Goal: Task Accomplishment & Management: Complete application form

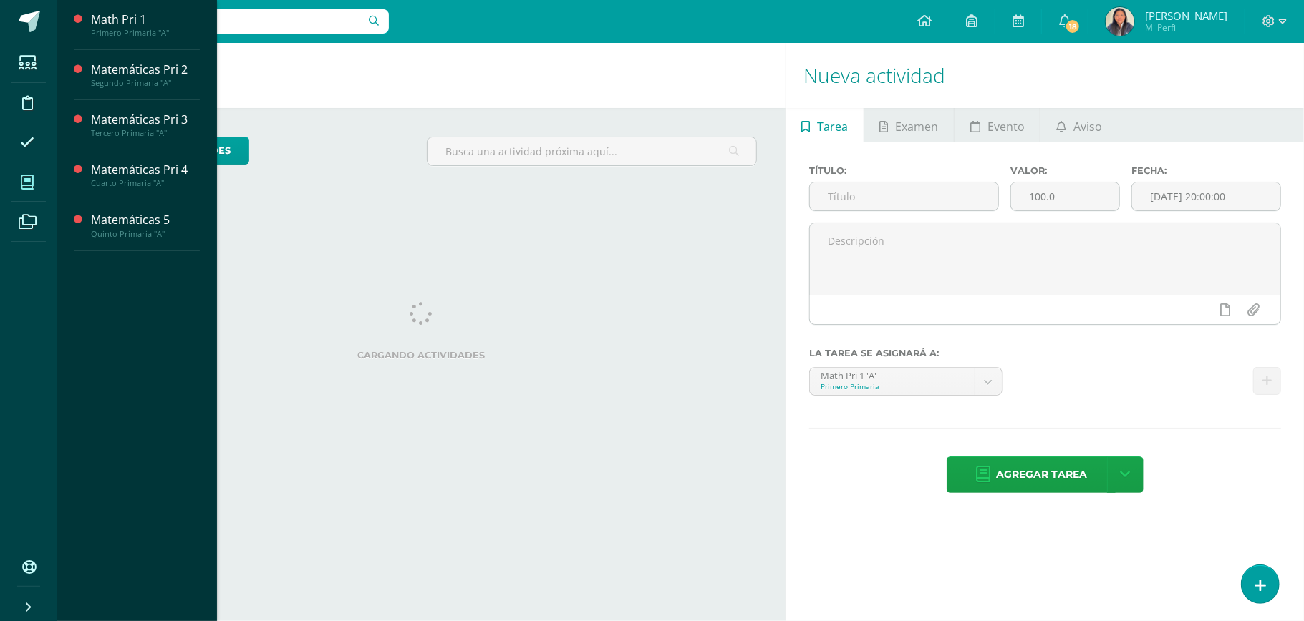
click at [32, 181] on icon at bounding box center [27, 182] width 13 height 14
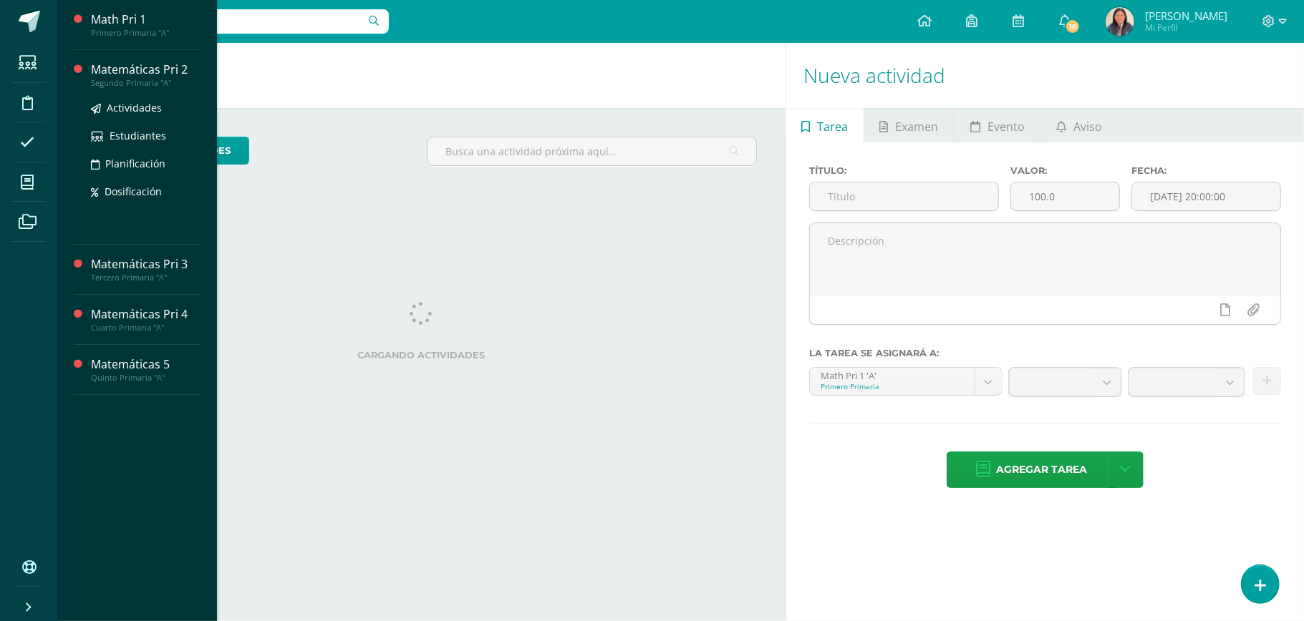
click at [132, 63] on div "Matemáticas Pri 2" at bounding box center [145, 70] width 109 height 16
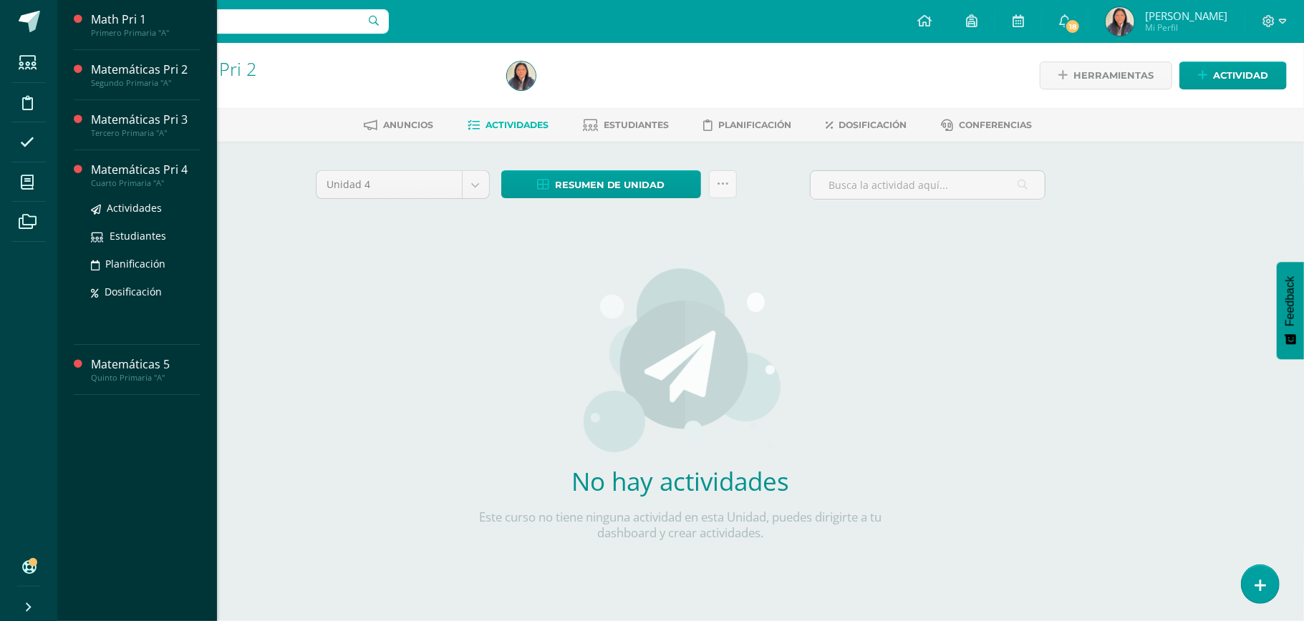
click at [101, 178] on div "Matemáticas Pri 4" at bounding box center [145, 170] width 109 height 16
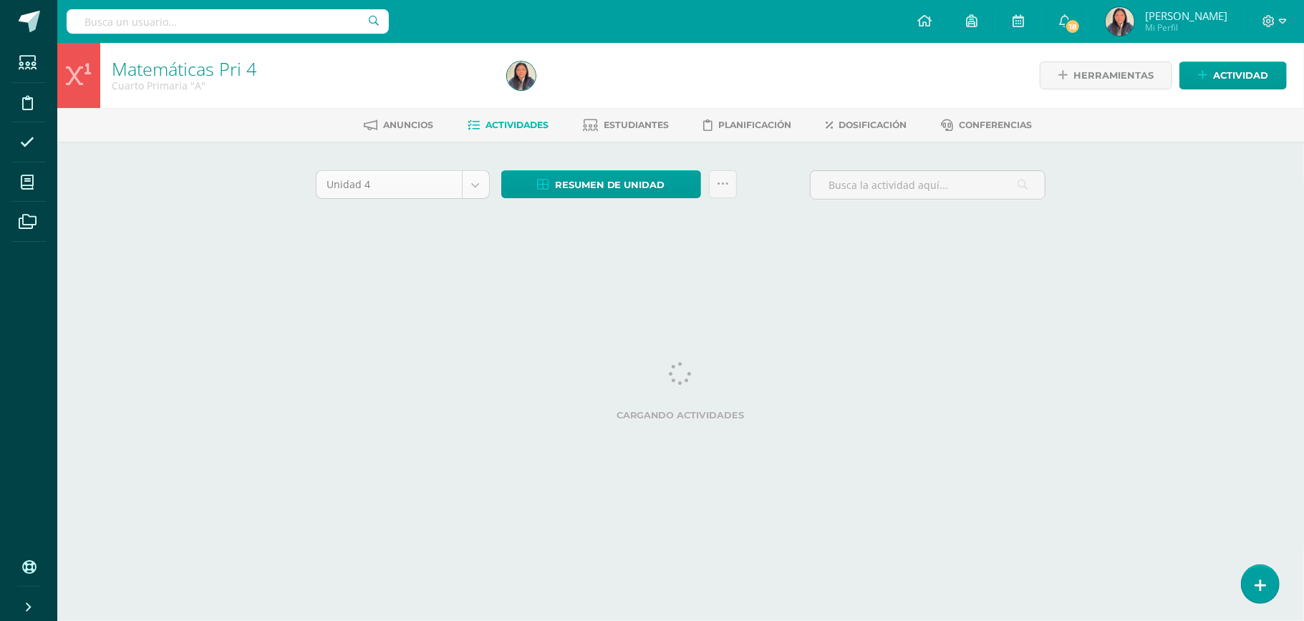
click at [461, 196] on body "Estudiantes Disciplina Asistencia Mis cursos Archivos Soporte Ayuda Reportar un…" at bounding box center [652, 133] width 1304 height 267
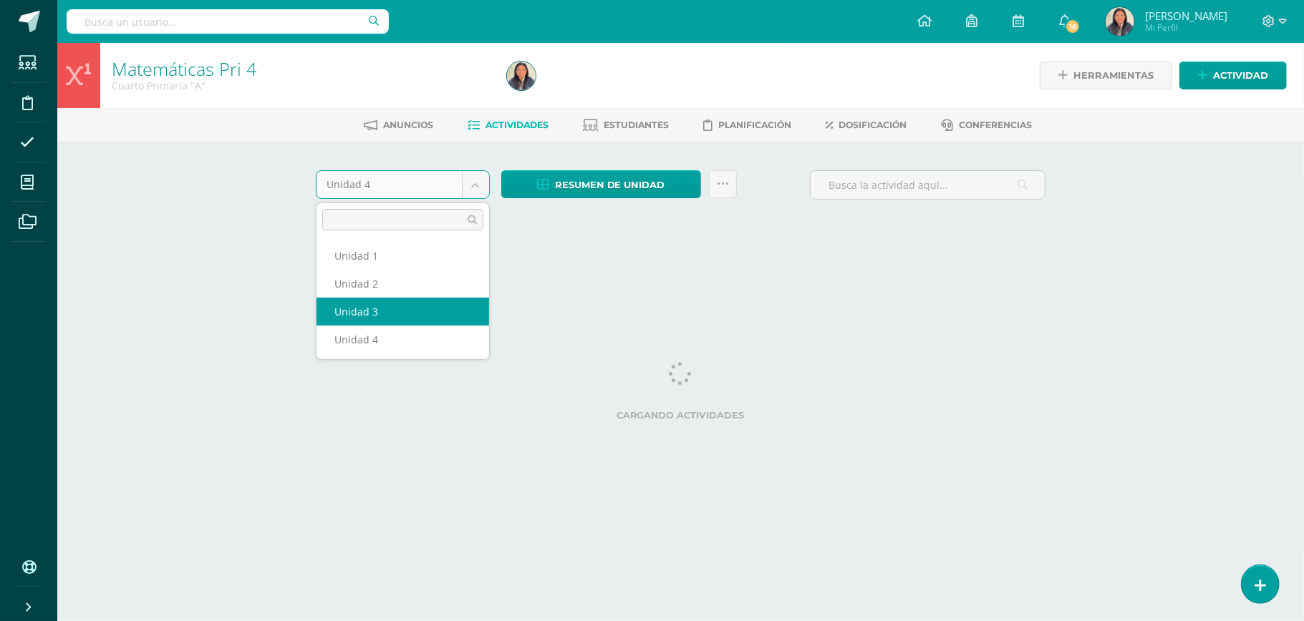
select select "Unidad 3"
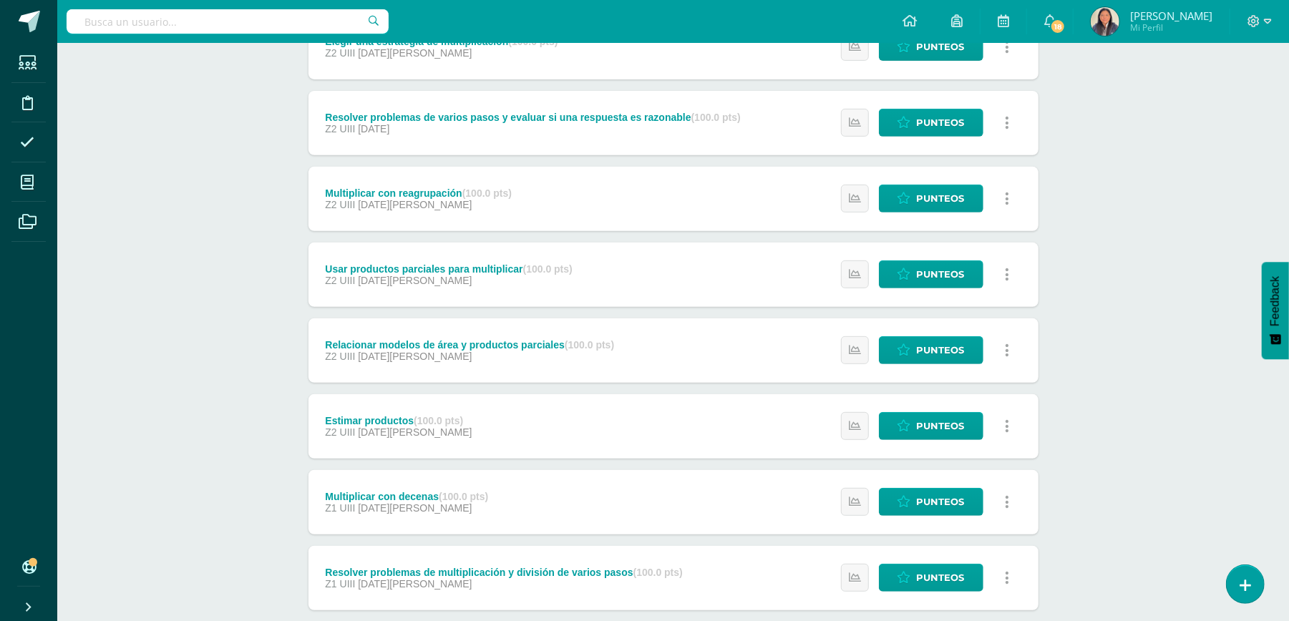
scroll to position [382, 0]
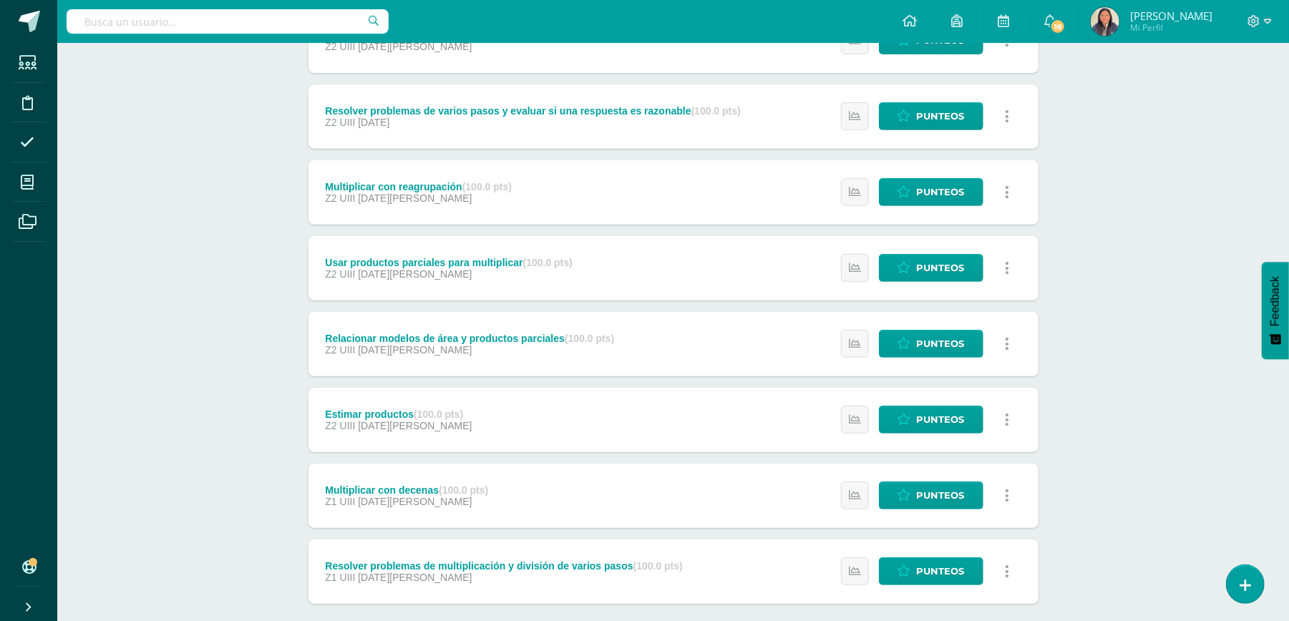
click at [631, 110] on div "Resolver problemas de varios pasos y evaluar si una respuesta es razonable (100…" at bounding box center [532, 110] width 415 height 11
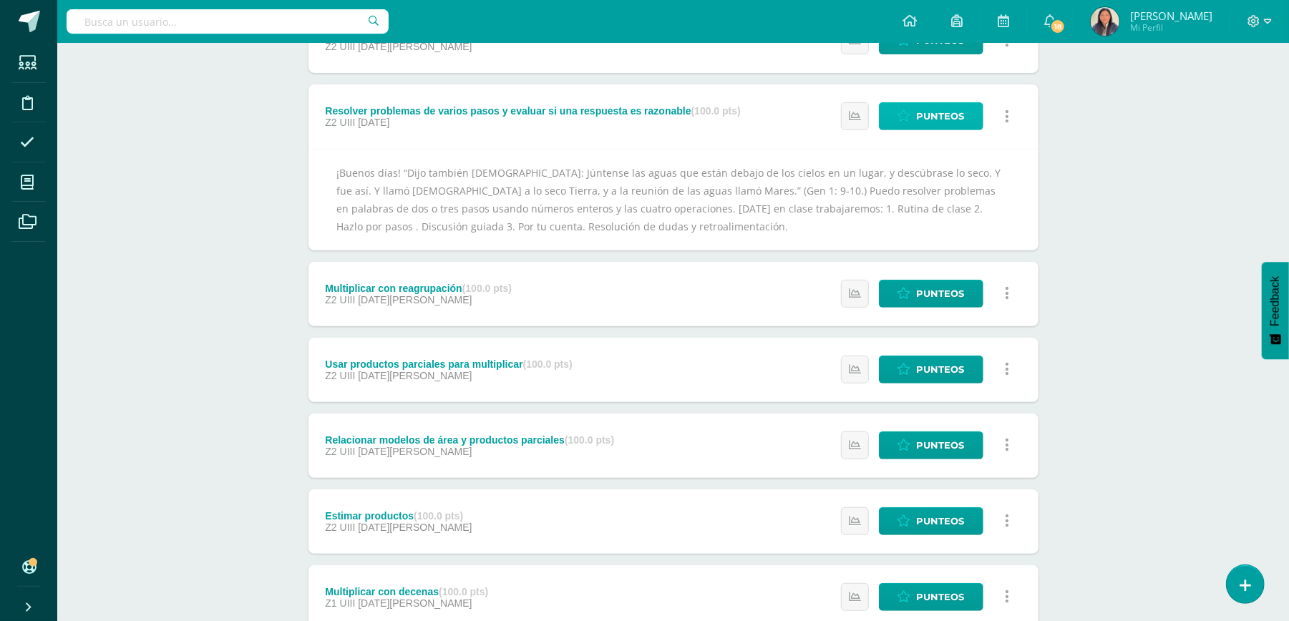
click at [960, 119] on span "Punteos" at bounding box center [941, 116] width 48 height 26
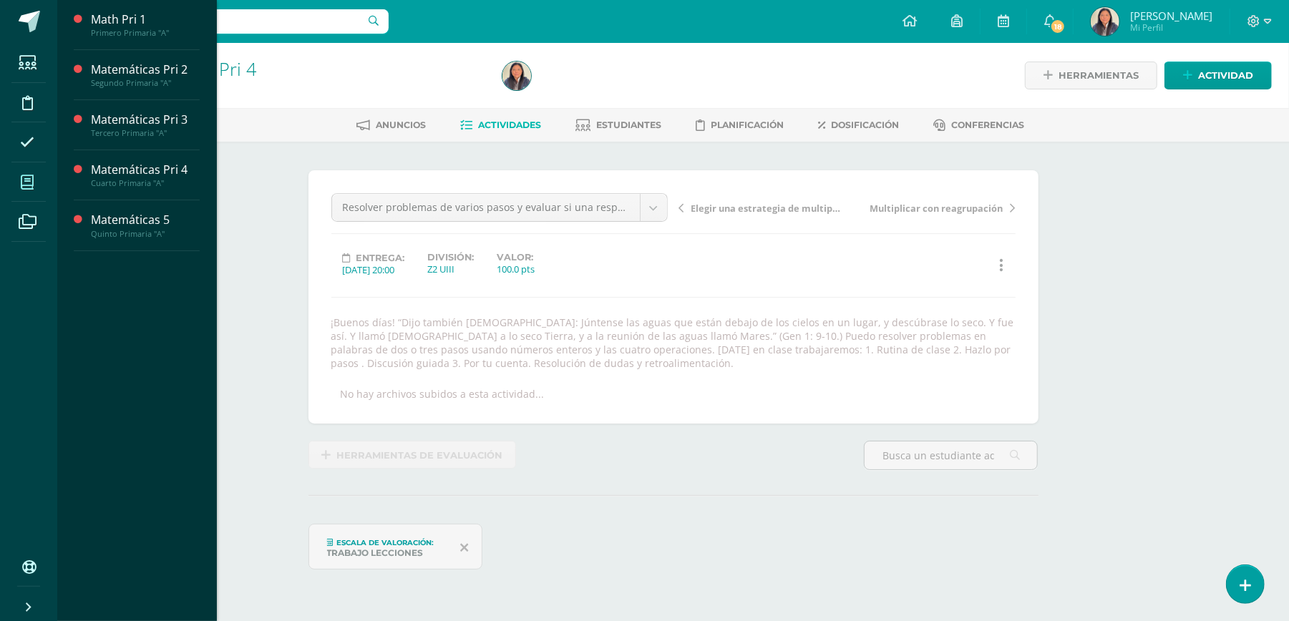
click at [30, 189] on icon at bounding box center [27, 182] width 13 height 14
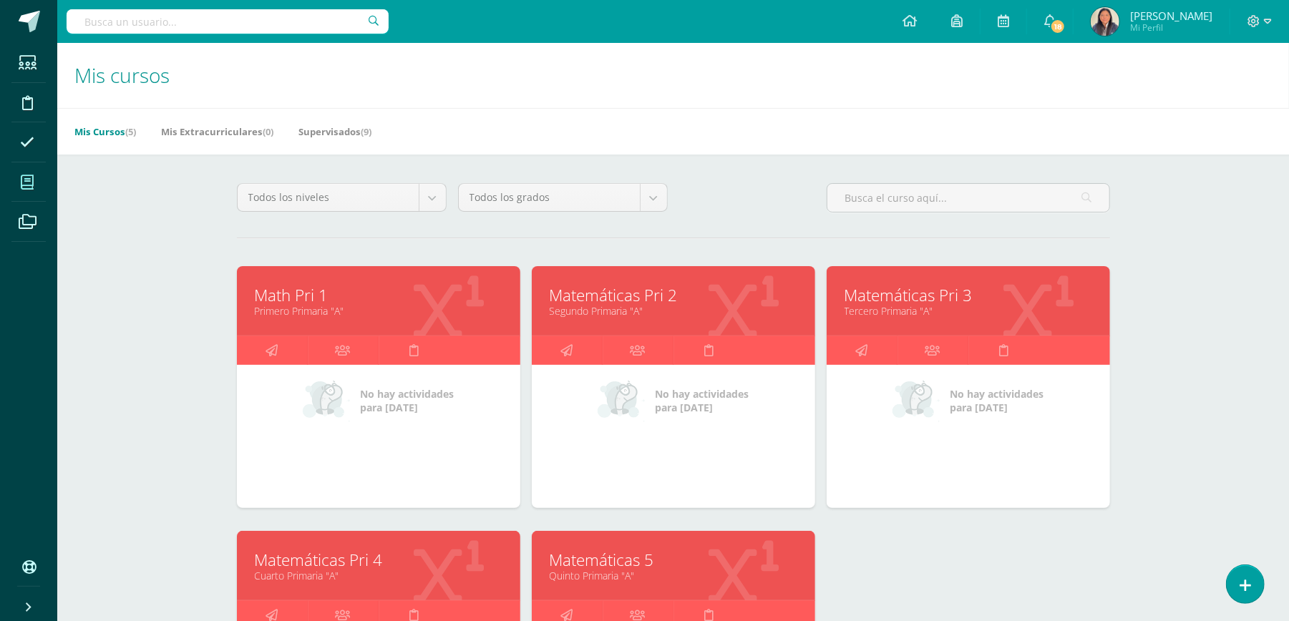
click at [427, 288] on link "Math Pri 1" at bounding box center [379, 295] width 248 height 22
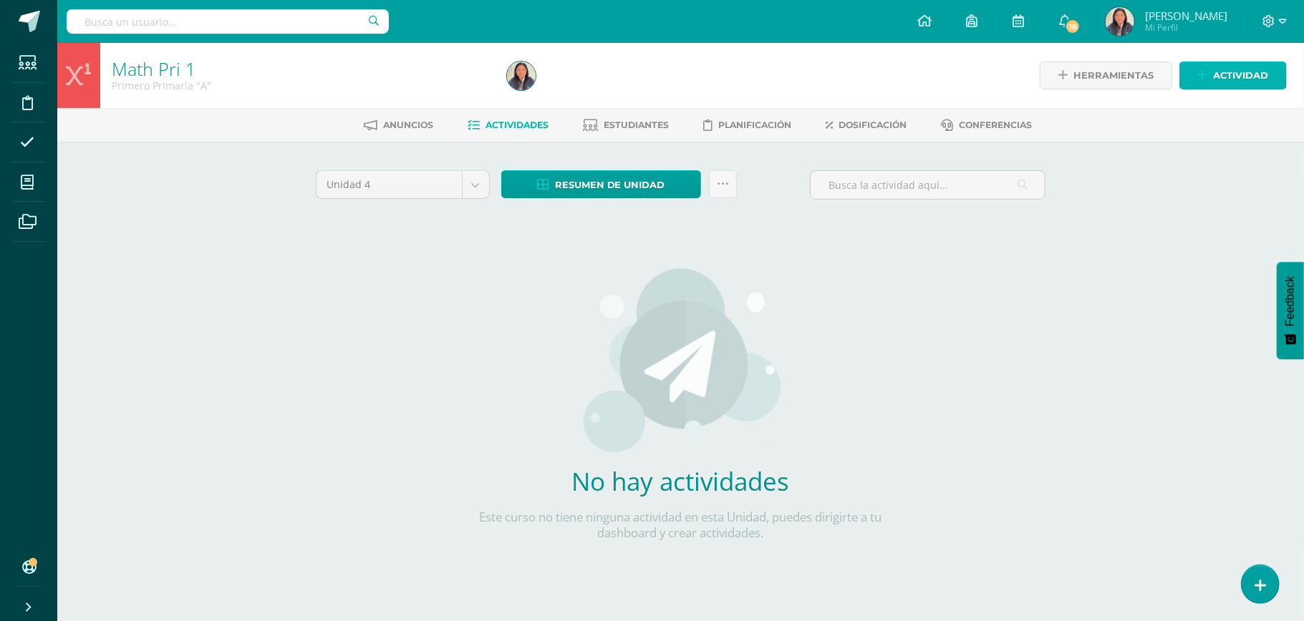
click at [1231, 69] on span "Actividad" at bounding box center [1240, 75] width 55 height 26
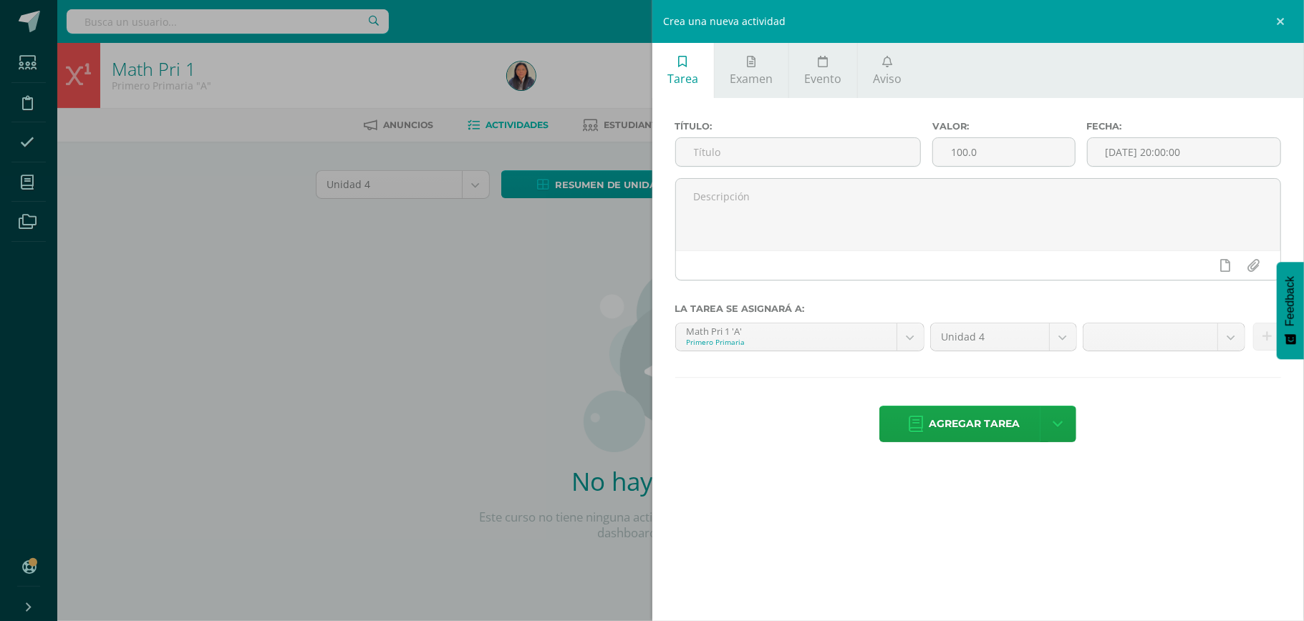
click at [851, 136] on div "Título:" at bounding box center [797, 149] width 257 height 57
click at [852, 162] on input "text" at bounding box center [798, 152] width 244 height 28
type input "Semana 1"
click at [999, 425] on span "Agregar tarea" at bounding box center [974, 424] width 91 height 35
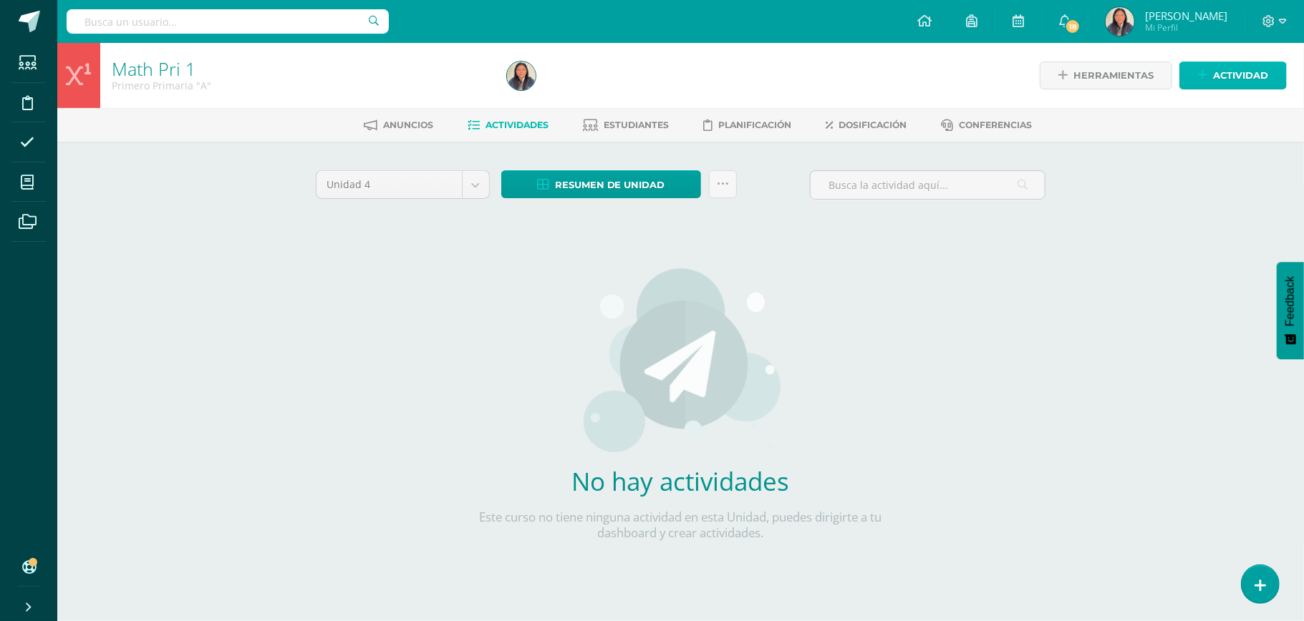
click at [1241, 70] on span "Actividad" at bounding box center [1240, 75] width 55 height 26
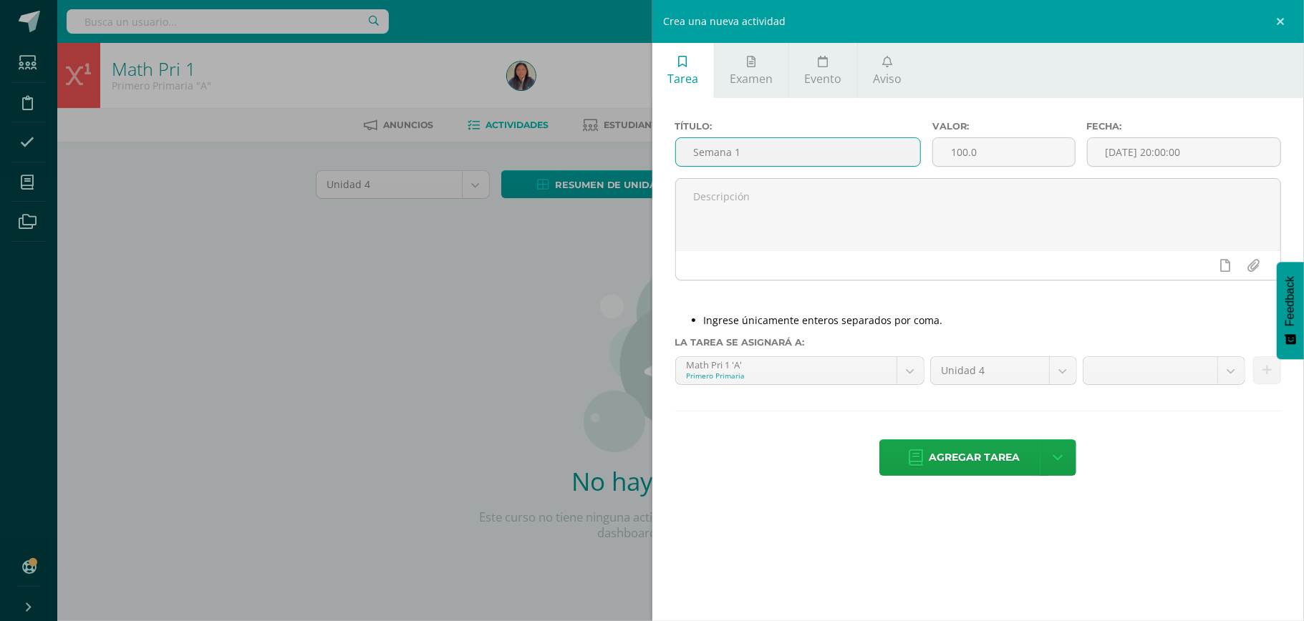
click at [815, 149] on input "Semana 1" at bounding box center [798, 152] width 244 height 28
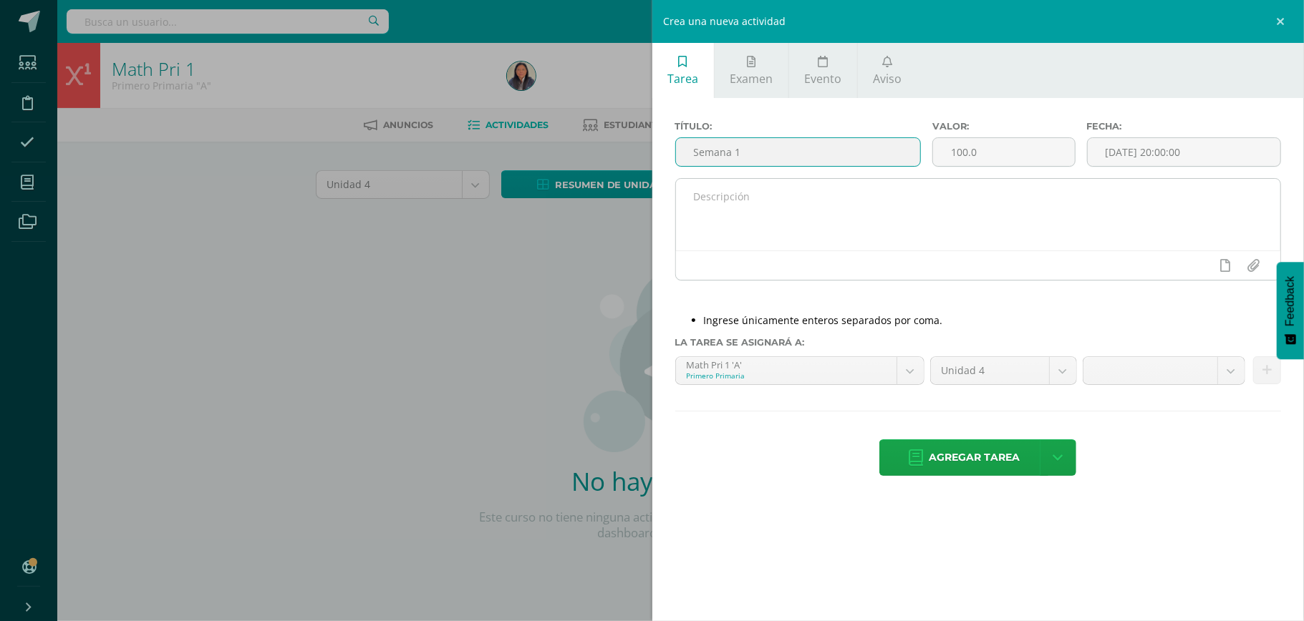
click at [1023, 243] on textarea at bounding box center [978, 215] width 605 height 72
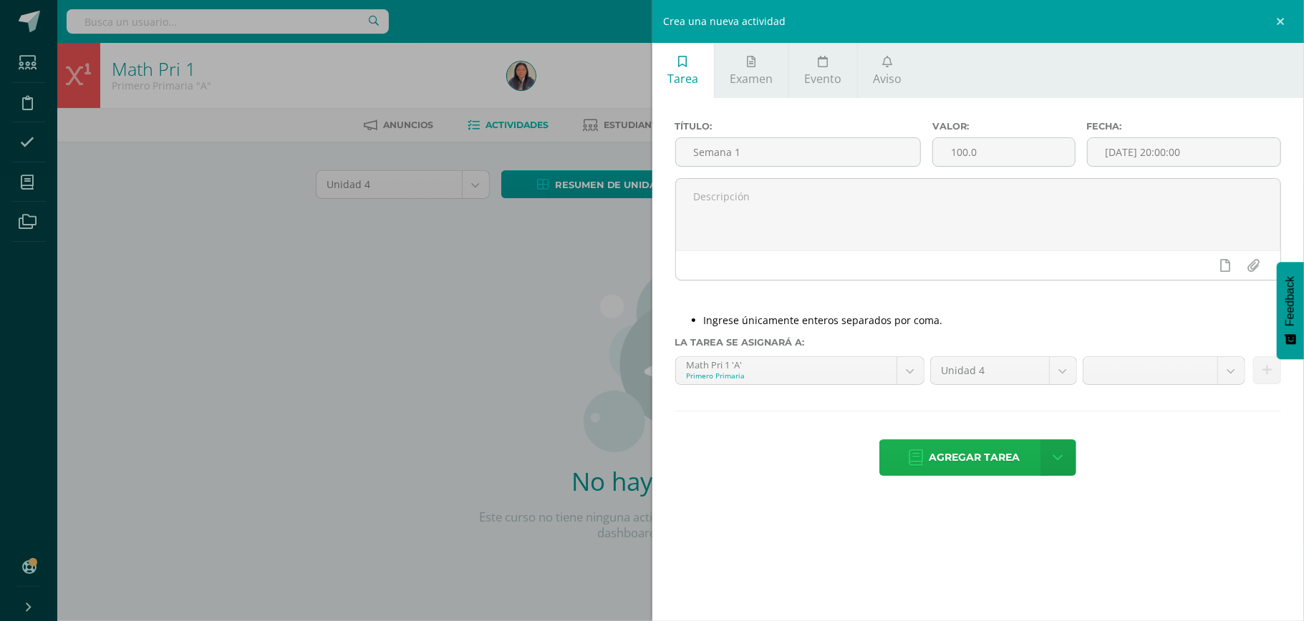
click at [984, 454] on span "Agregar tarea" at bounding box center [974, 457] width 91 height 35
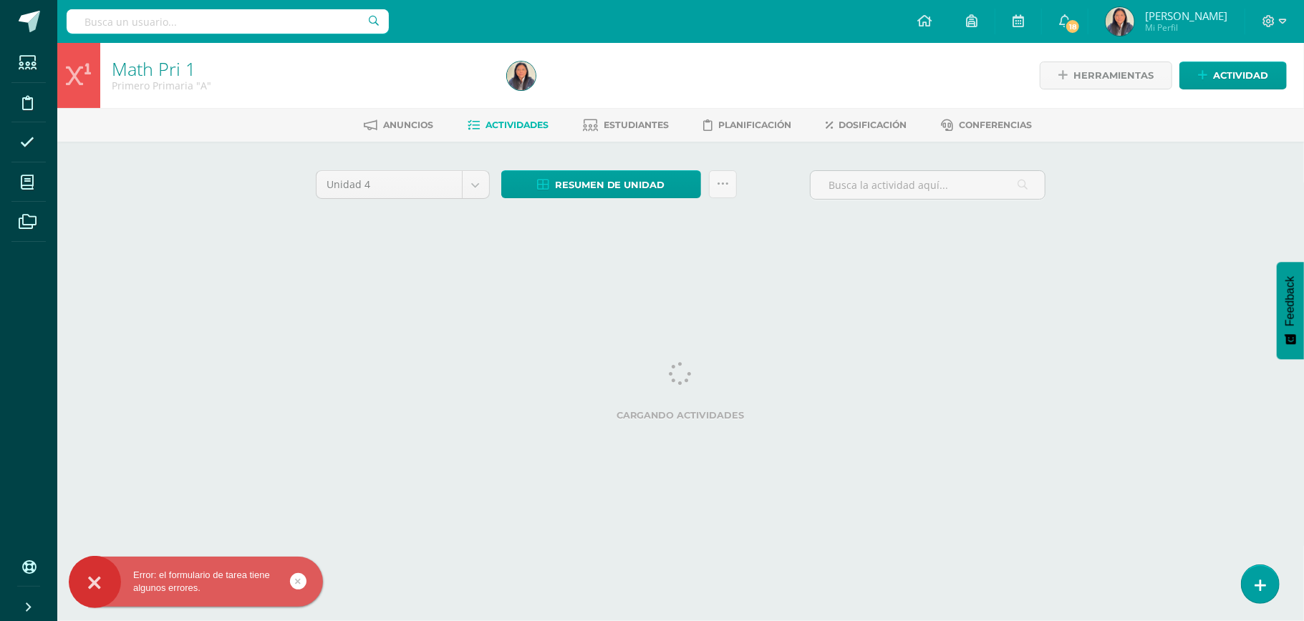
click at [96, 588] on icon at bounding box center [95, 583] width 13 height 50
